Goal: Manage account settings

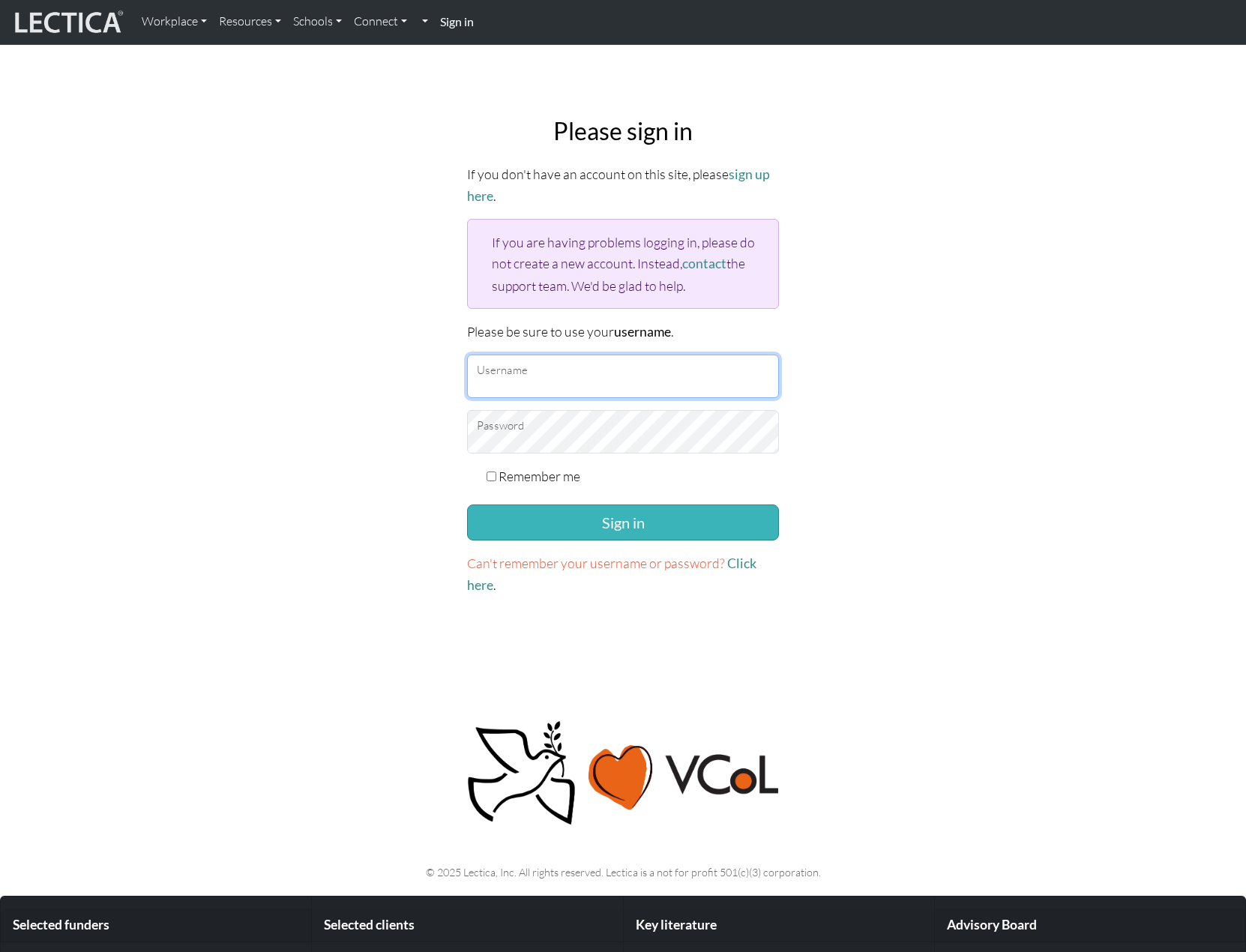
type input "snuffleumpagus"
click at [611, 527] on button "Sign in" at bounding box center [623, 522] width 312 height 36
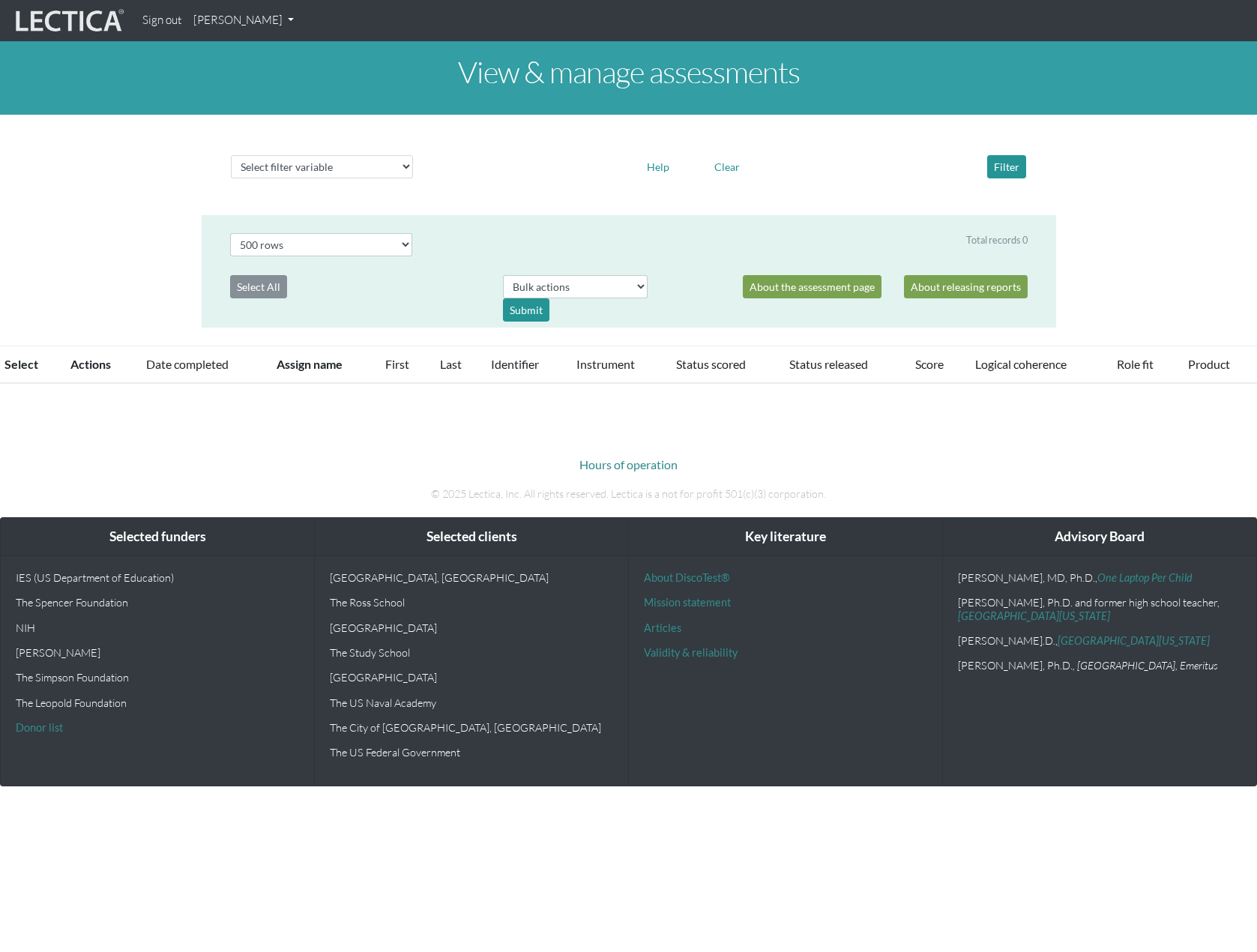
select select "500"
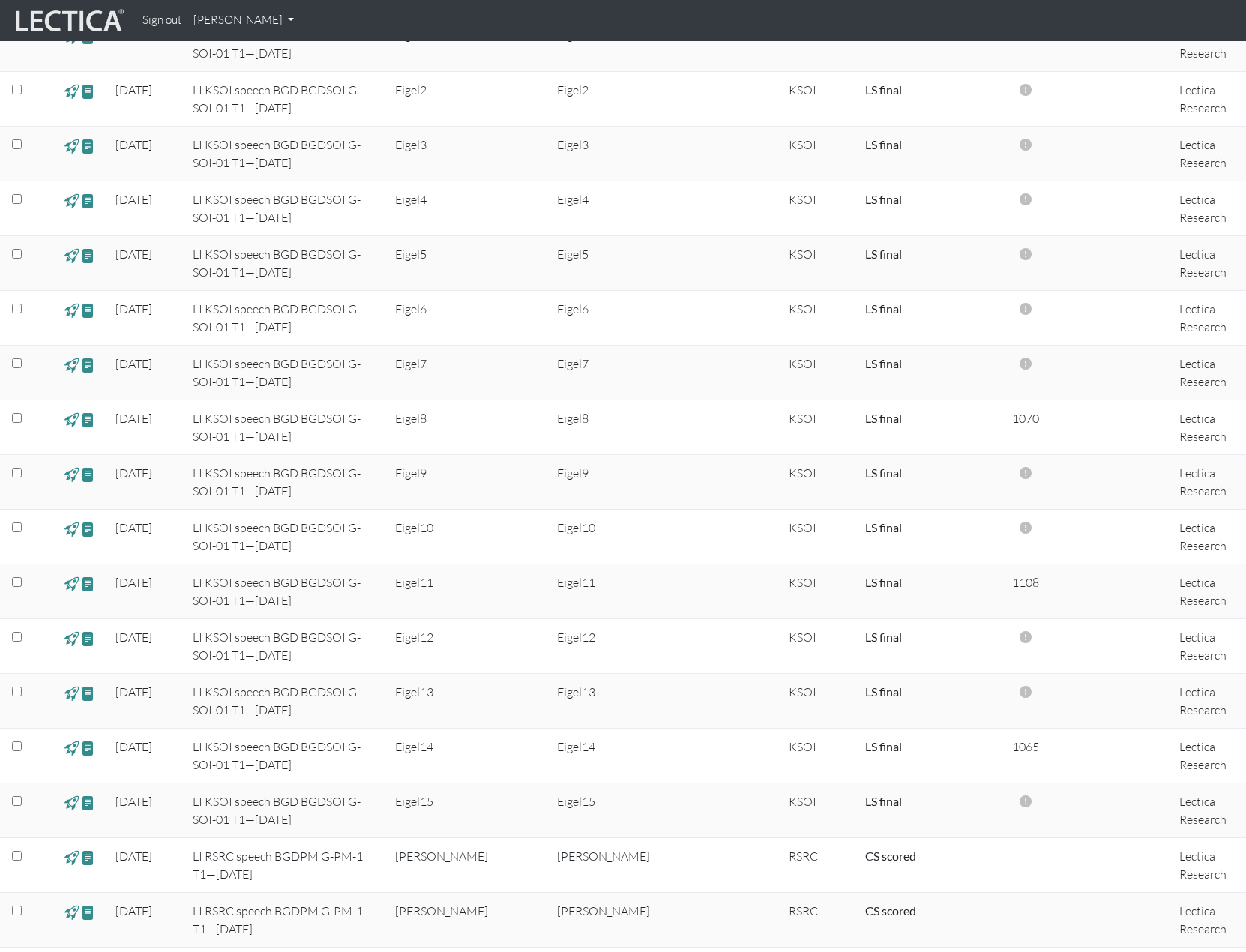
scroll to position [525, 0]
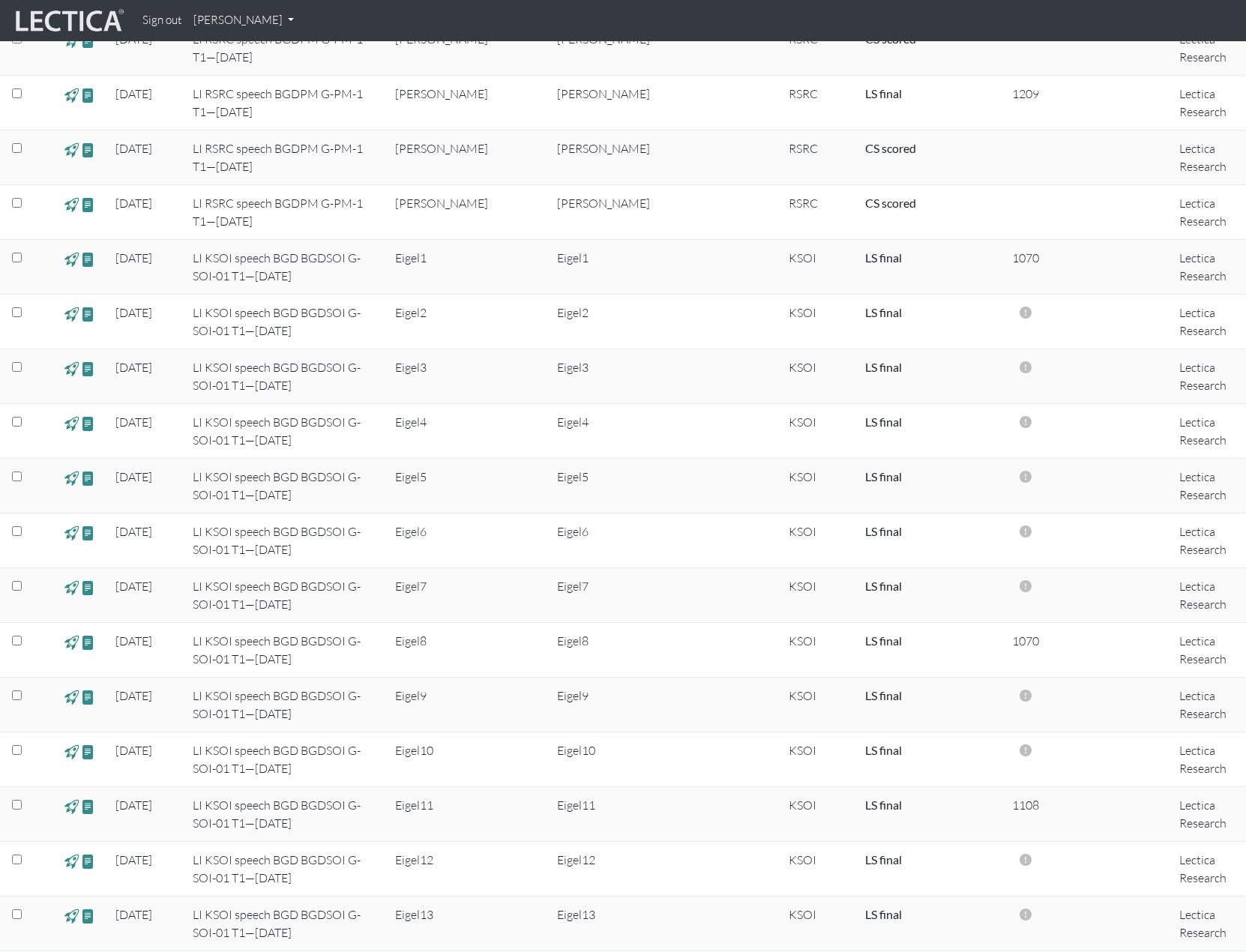
click at [240, 22] on link "Brendan Dempsey" at bounding box center [244, 20] width 113 height 29
click at [241, 51] on link "My Profile" at bounding box center [262, 54] width 119 height 18
